Goal: Transaction & Acquisition: Purchase product/service

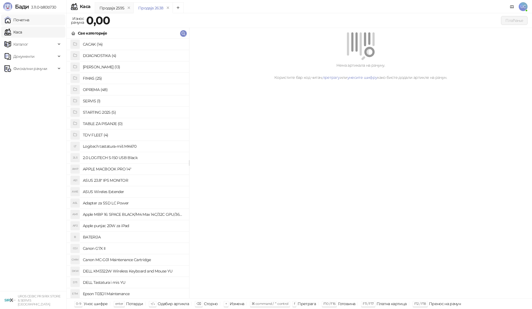
click at [29, 21] on link "Почетна" at bounding box center [16, 19] width 25 height 11
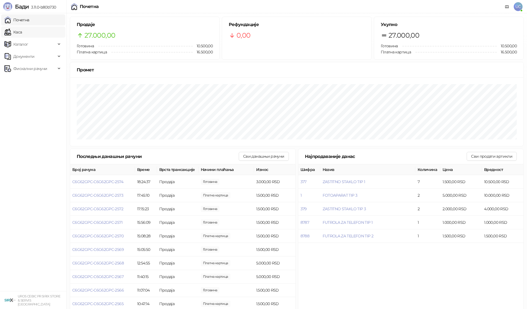
click at [22, 30] on link "Каса" at bounding box center [12, 32] width 17 height 11
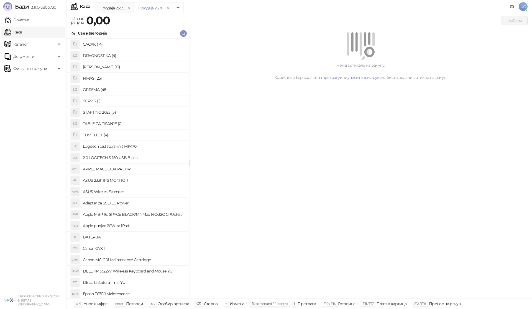
click at [108, 87] on h4 "OPREMA (48)" at bounding box center [134, 89] width 102 height 9
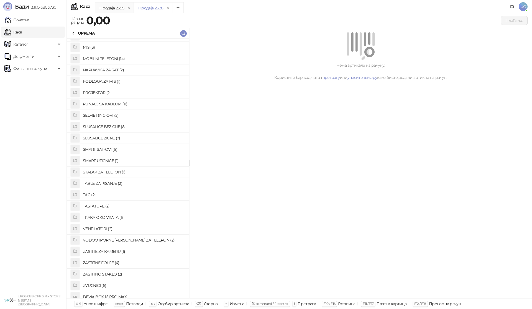
scroll to position [285, 0]
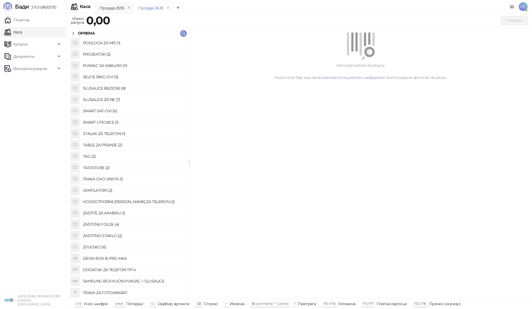
click at [105, 235] on h4 "ZASTITNO STAKLO (2)" at bounding box center [134, 235] width 102 height 9
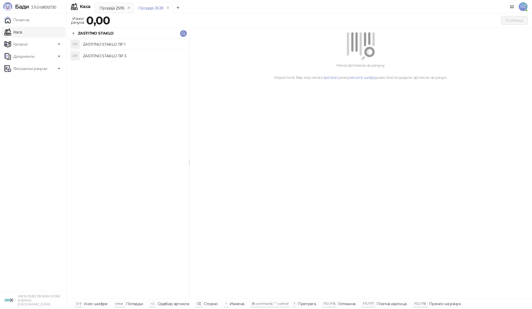
click at [133, 45] on h4 "ZASTITNO STAKLO TIP 1" at bounding box center [134, 44] width 102 height 9
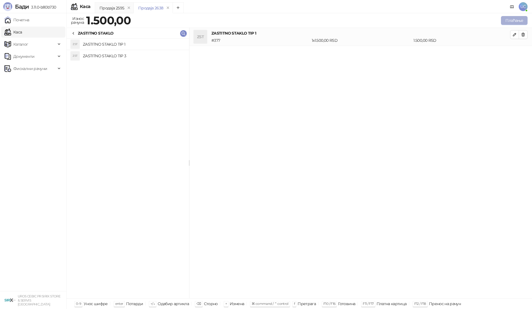
click at [516, 19] on button "Плаћање" at bounding box center [514, 20] width 27 height 9
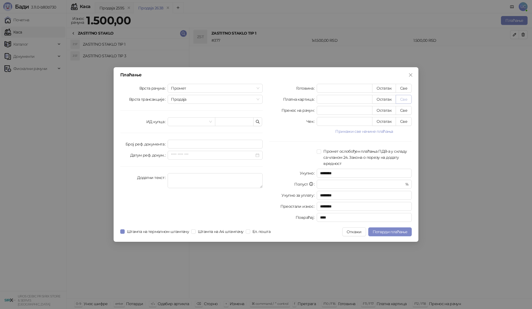
click at [404, 99] on button "Све" at bounding box center [403, 99] width 16 height 9
type input "****"
click at [384, 231] on span "Потврди плаћање" at bounding box center [389, 231] width 35 height 5
